Goal: Task Accomplishment & Management: Complete application form

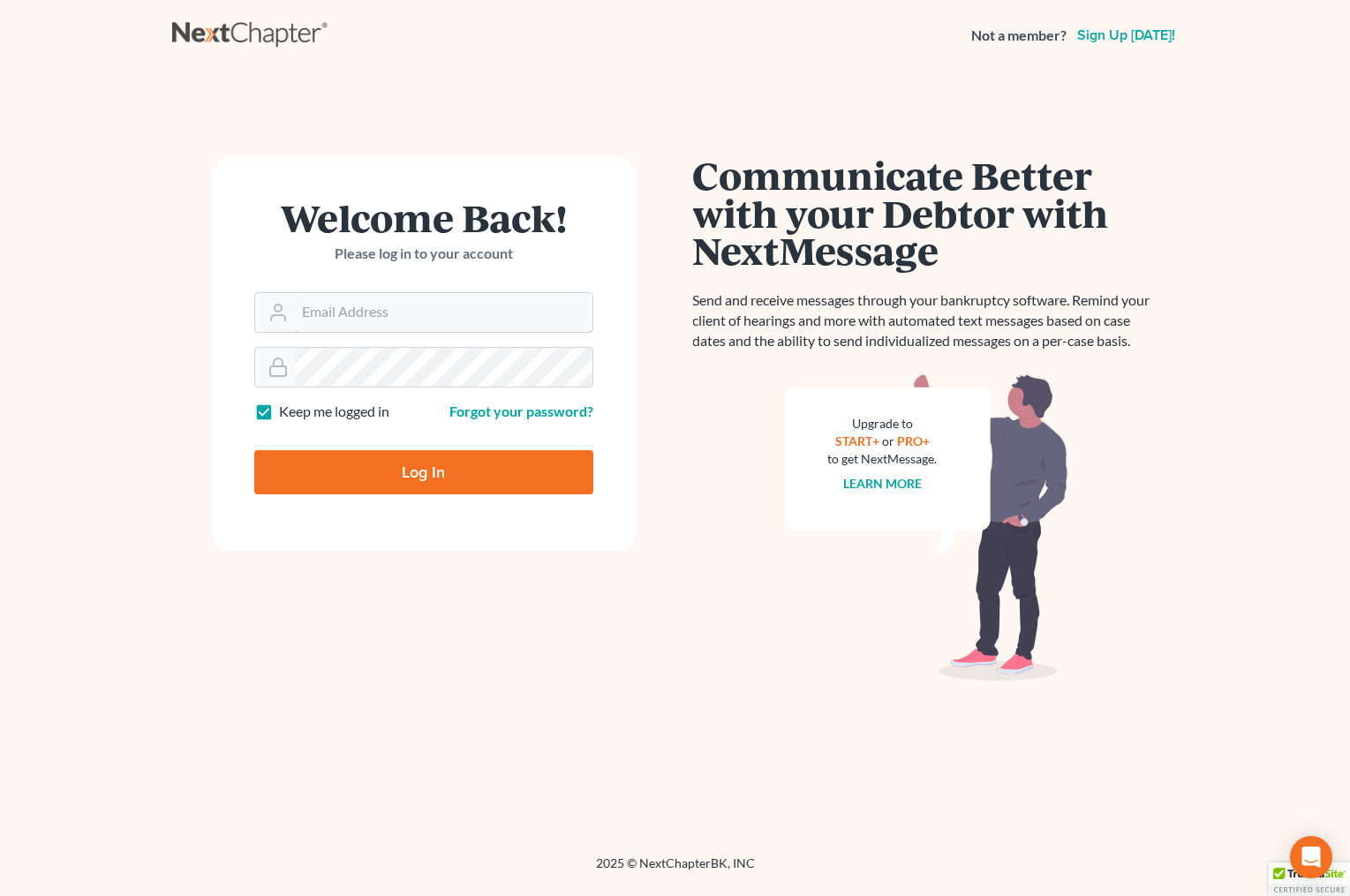
type input "[EMAIL_ADDRESS][DOMAIN_NAME]"
click at [438, 478] on input "Log In" at bounding box center [423, 472] width 339 height 44
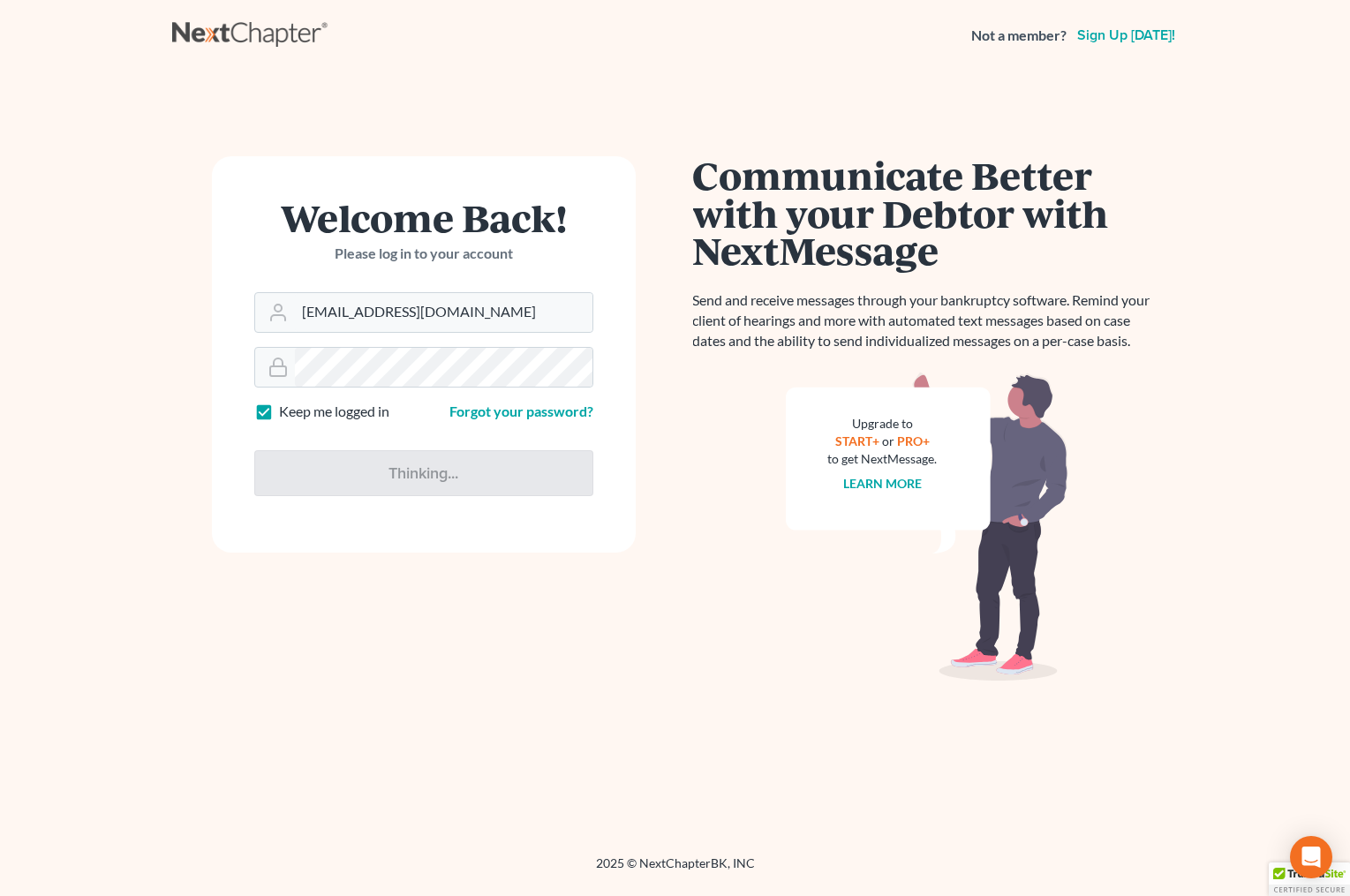
type input "Thinking..."
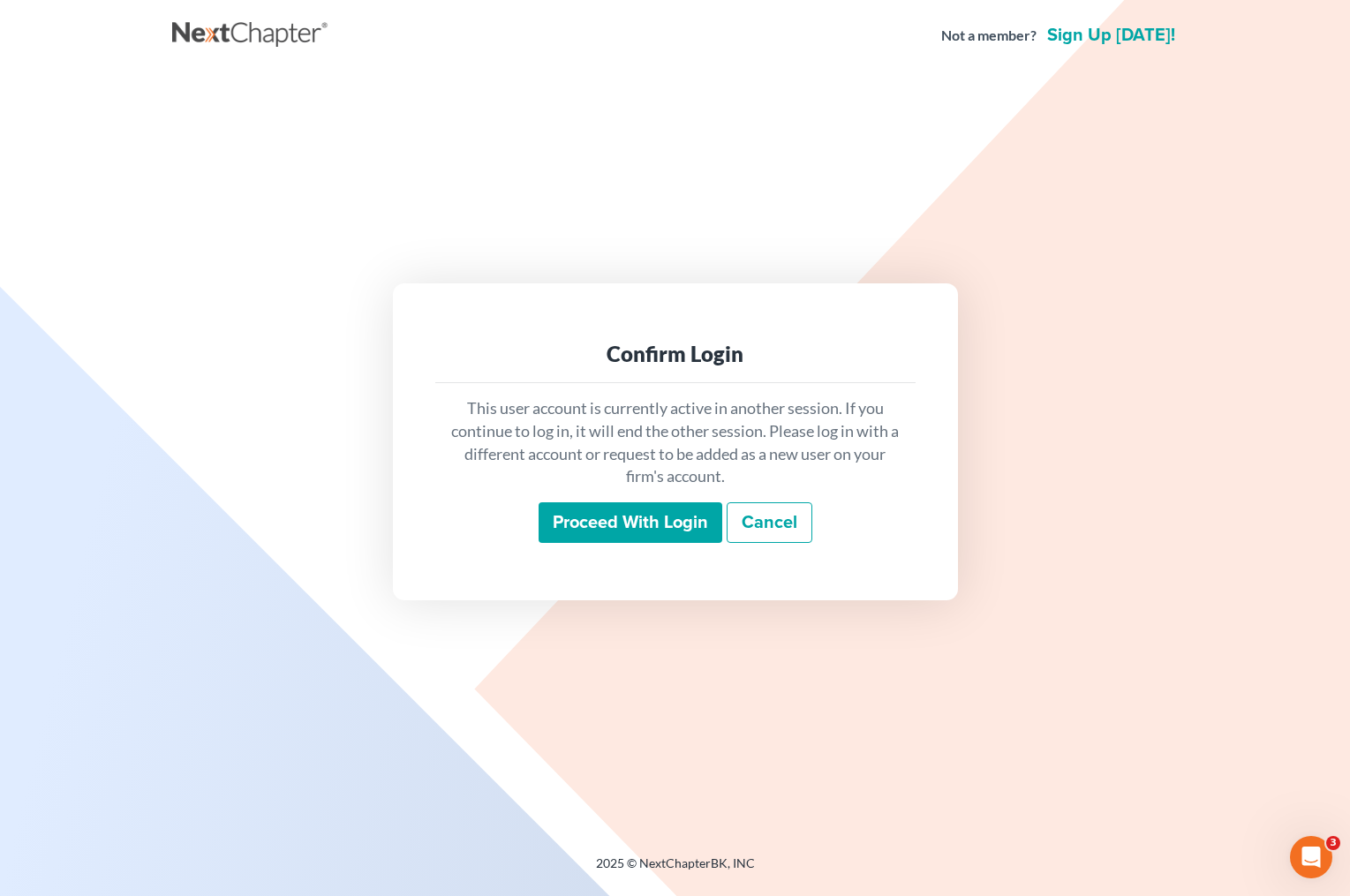
click at [885, 550] on div "This user account is currently active in another session. If you continue to lo…" at bounding box center [675, 470] width 481 height 174
click at [655, 528] on input "Proceed with login" at bounding box center [631, 522] width 184 height 40
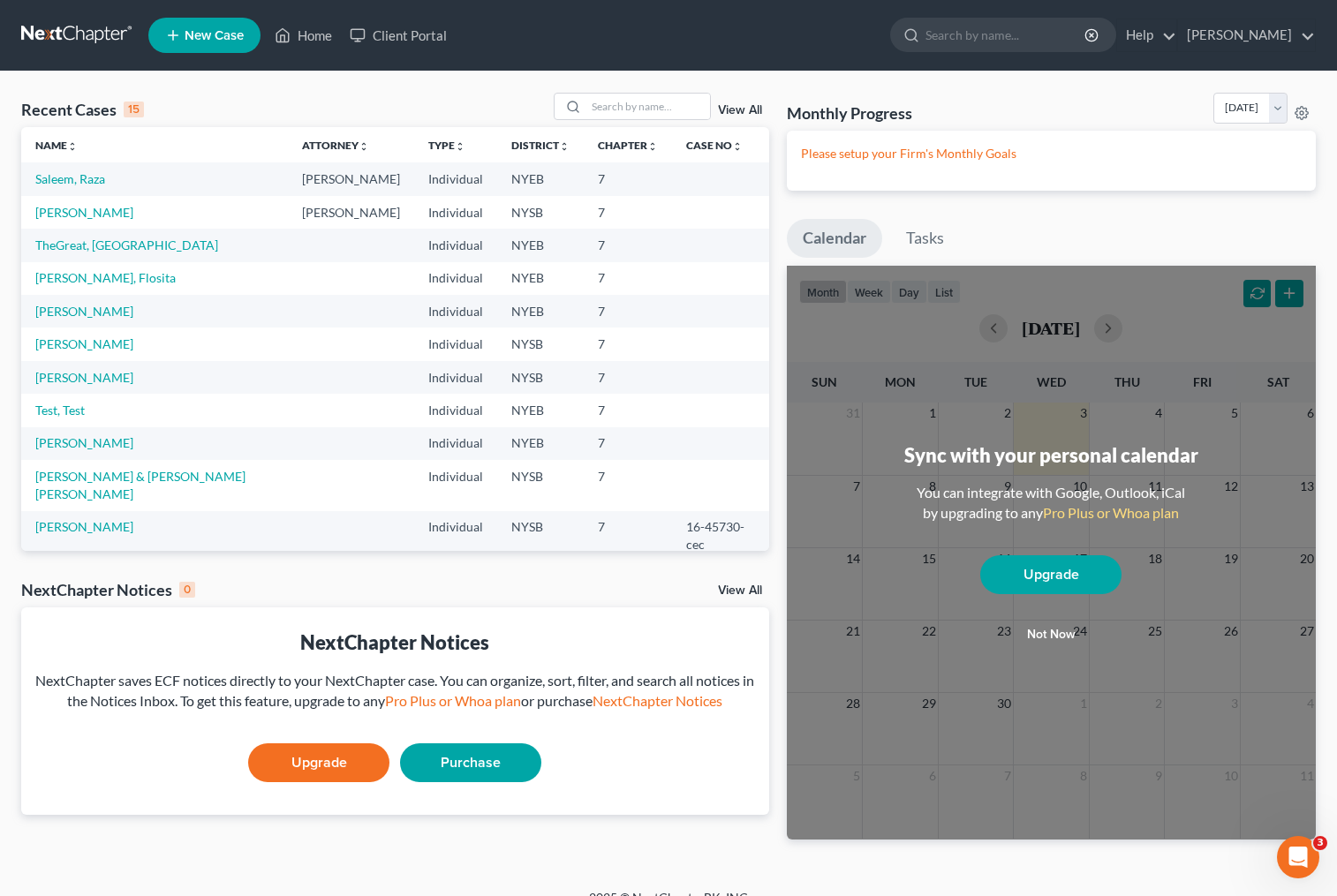
click at [77, 187] on td "Saleem, Raza" at bounding box center [155, 179] width 266 height 33
click at [77, 182] on link "Saleem, Raza" at bounding box center [71, 179] width 70 height 15
select select "10"
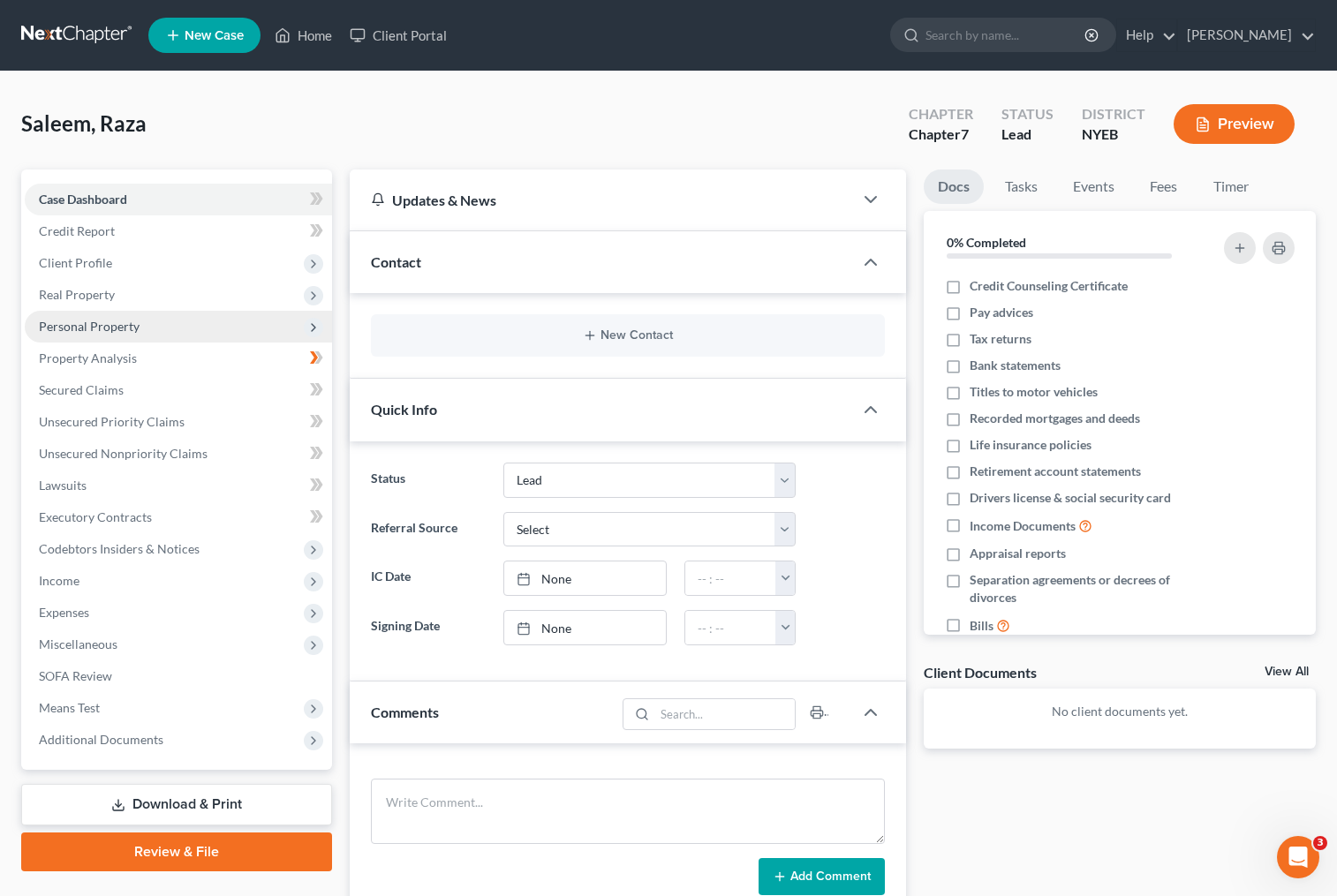
click at [125, 331] on span "Personal Property" at bounding box center [88, 326] width 101 height 15
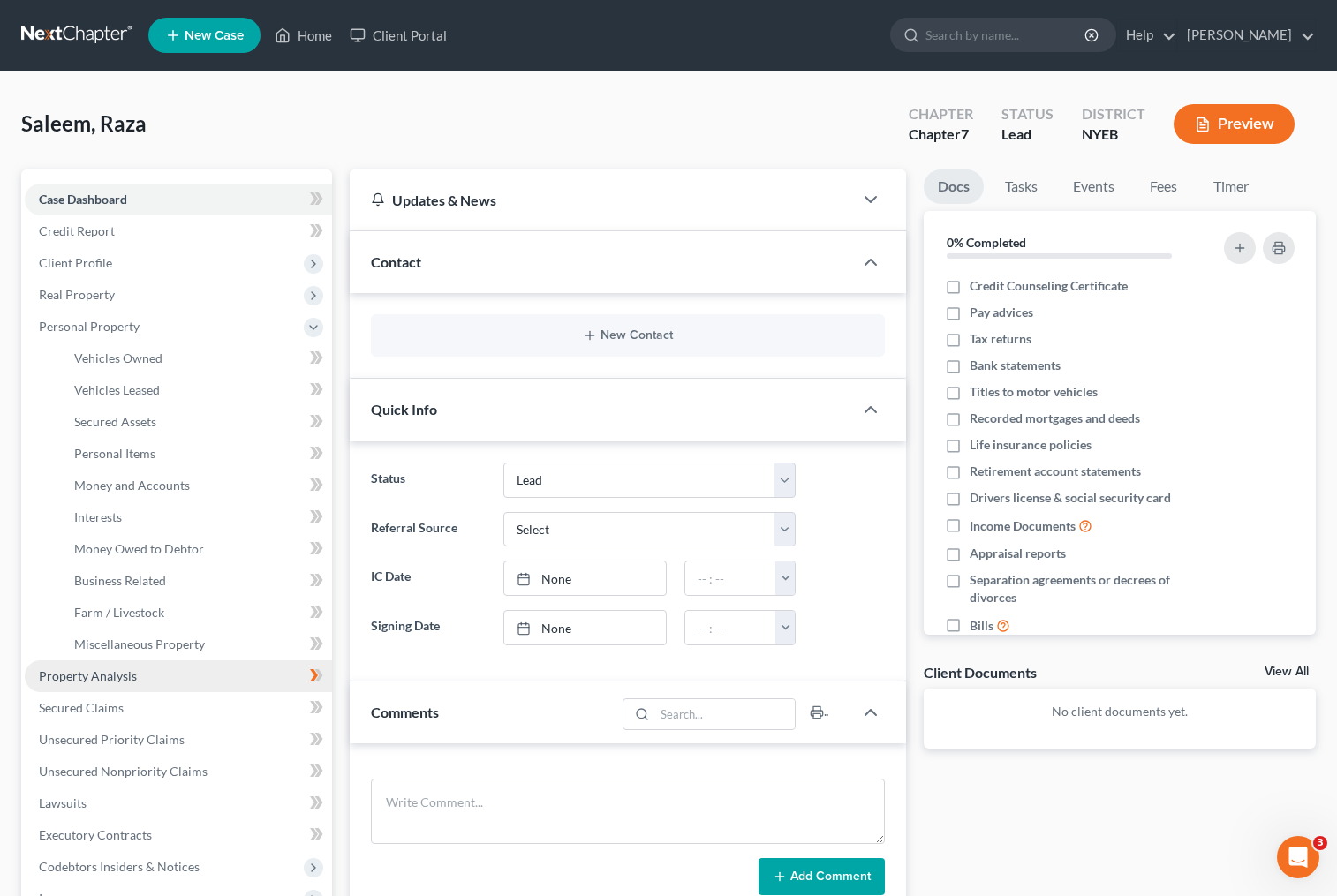
click at [167, 681] on link "Property Analysis" at bounding box center [179, 676] width 307 height 32
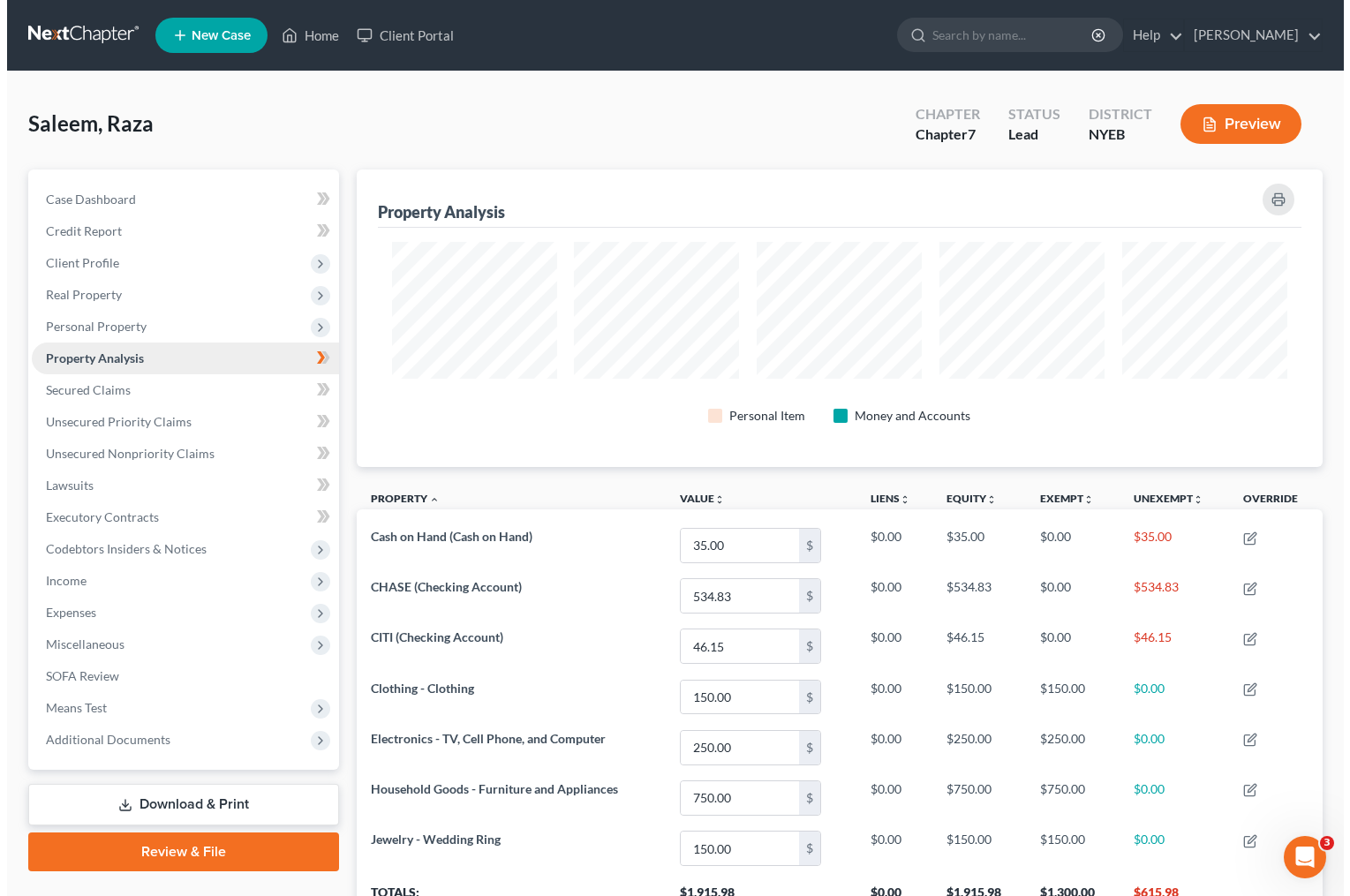
scroll to position [297, 966]
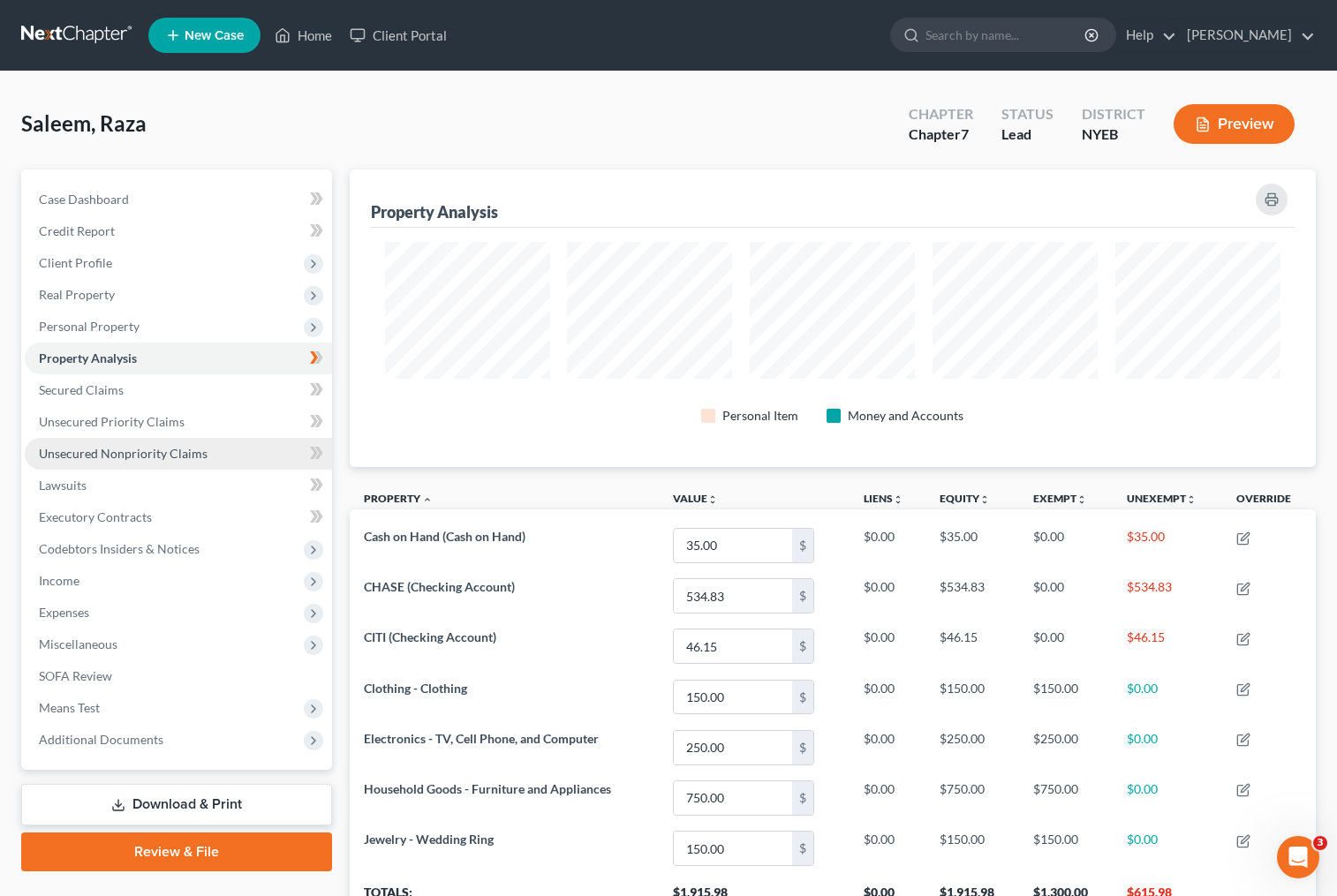
click at [168, 454] on span "Unsecured Nonpriority Claims" at bounding box center [122, 453] width 169 height 15
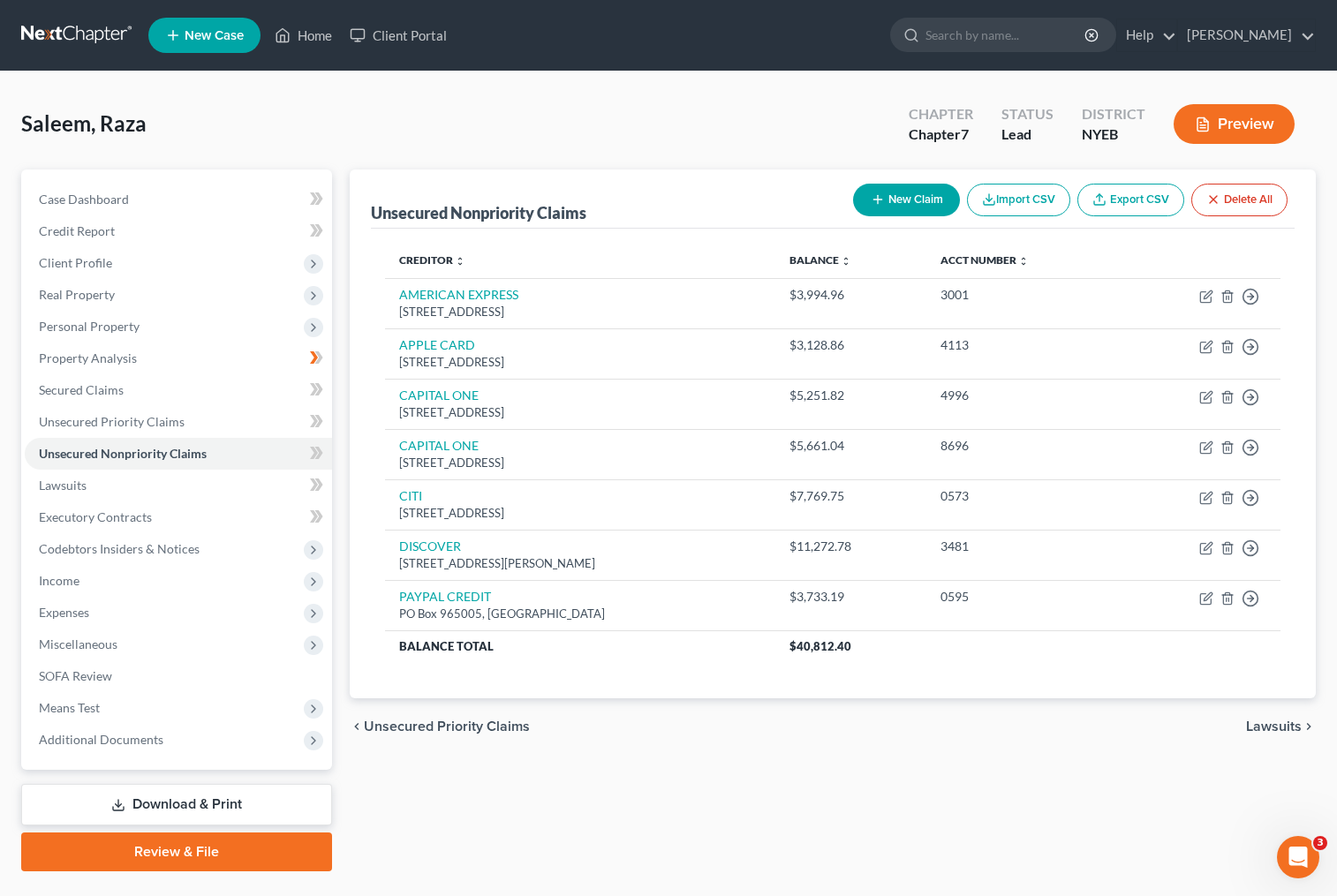
click at [929, 204] on button "New Claim" at bounding box center [907, 200] width 107 height 33
select select "0"
